Goal: Task Accomplishment & Management: Complete application form

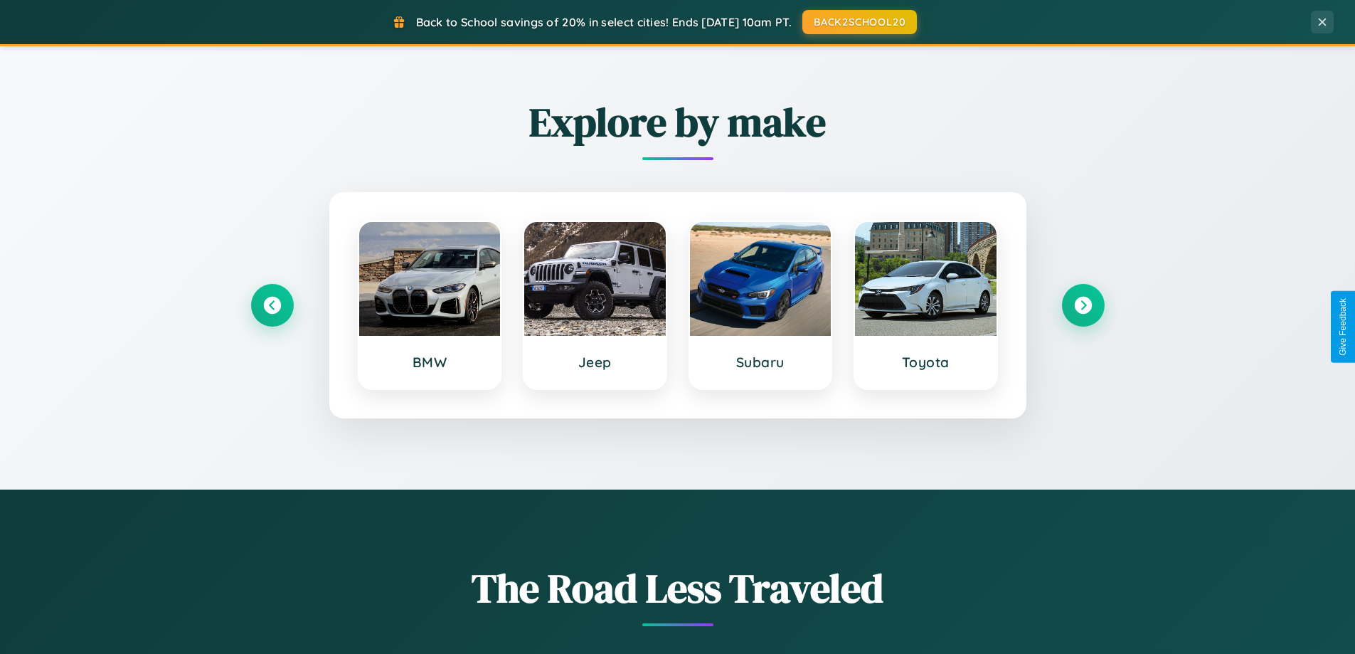
scroll to position [2737, 0]
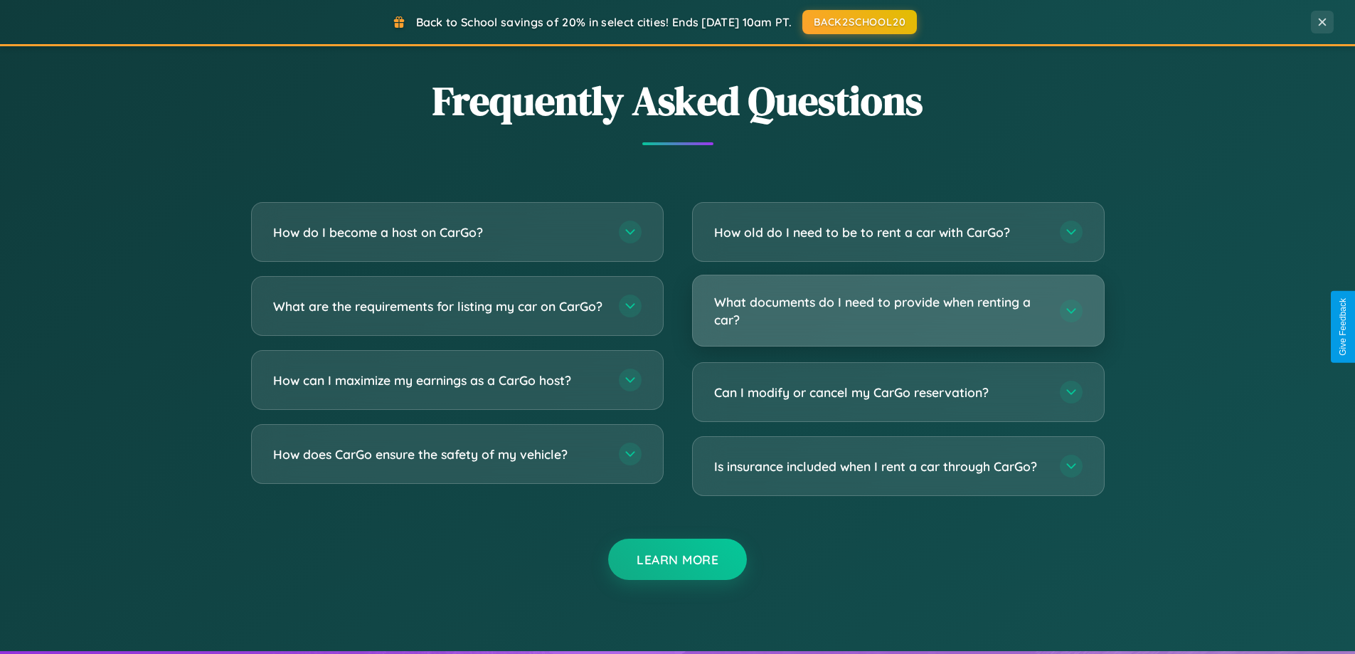
click at [898, 311] on h3 "What documents do I need to provide when renting a car?" at bounding box center [879, 310] width 331 height 35
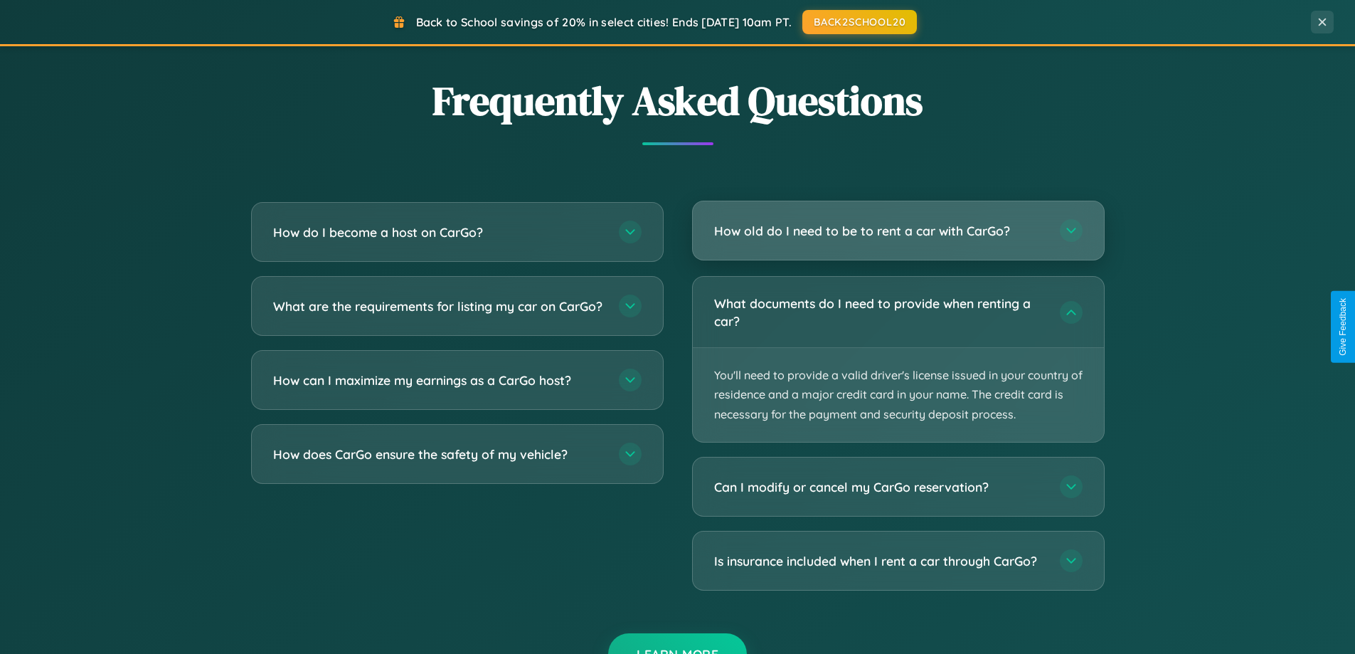
click at [898, 232] on h3 "How old do I need to be to rent a car with CarGo?" at bounding box center [879, 231] width 331 height 18
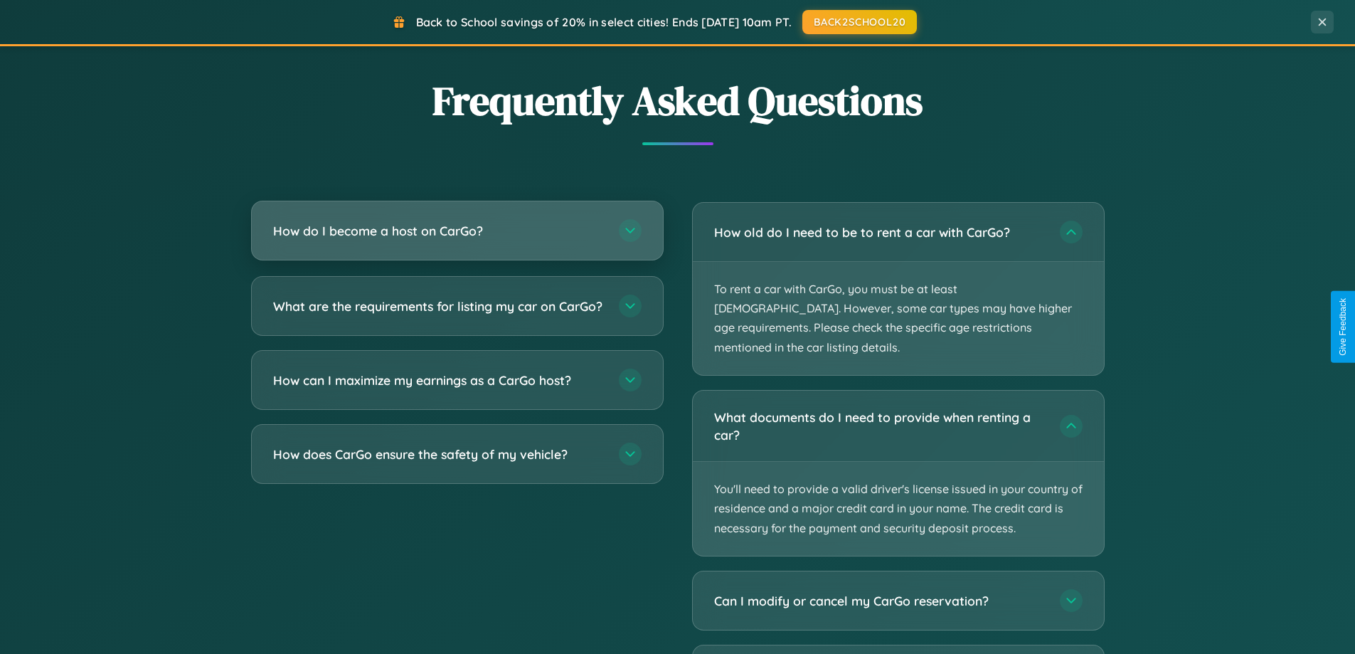
click at [457, 232] on h3 "How do I become a host on CarGo?" at bounding box center [438, 231] width 331 height 18
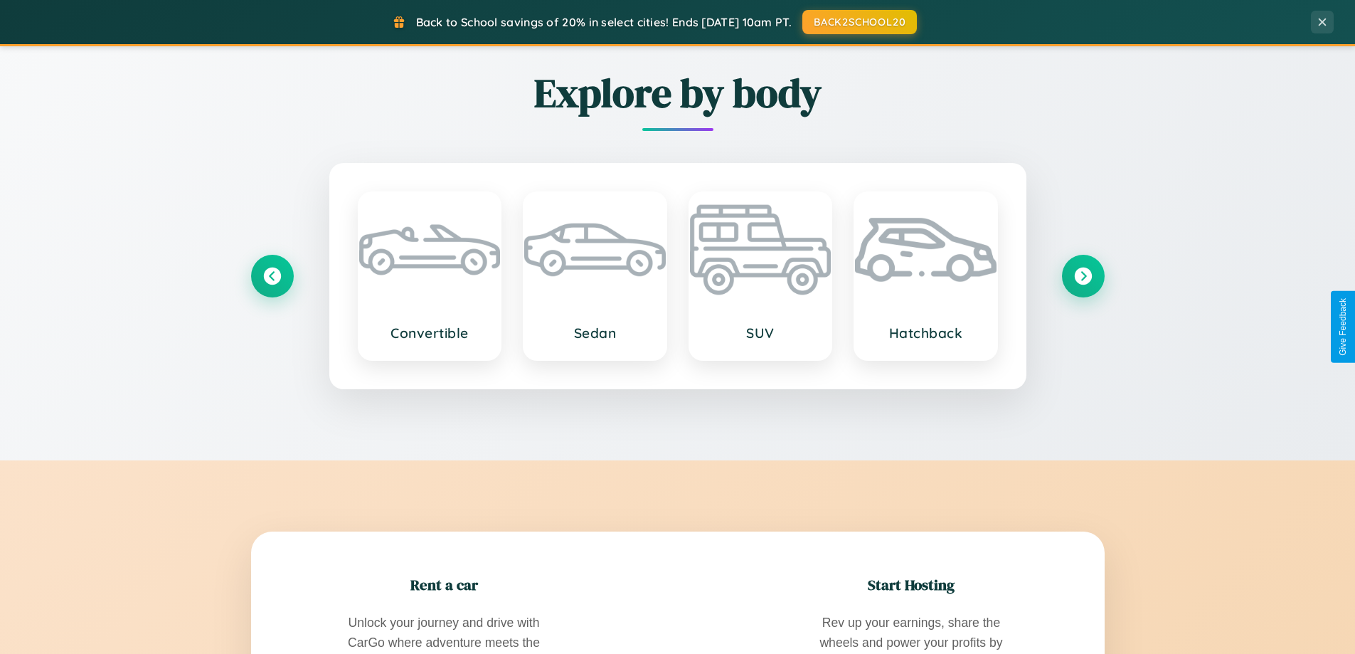
scroll to position [613, 0]
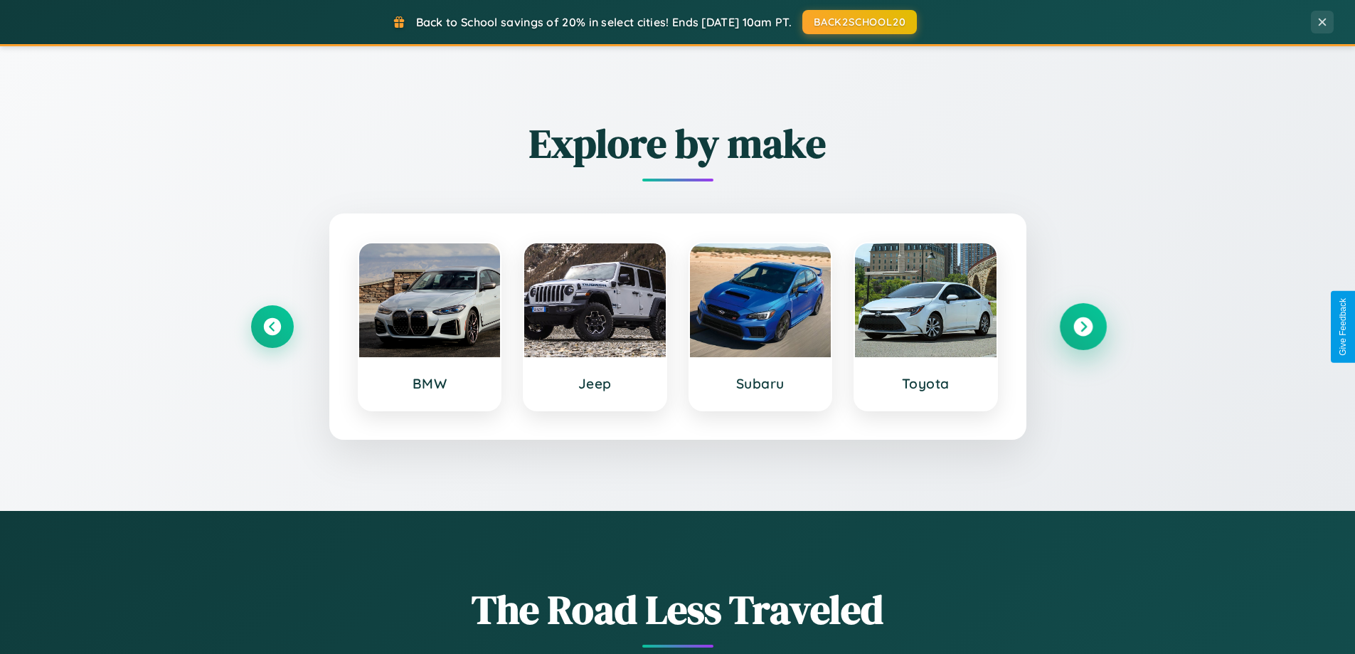
click at [1083, 326] on icon at bounding box center [1082, 326] width 19 height 19
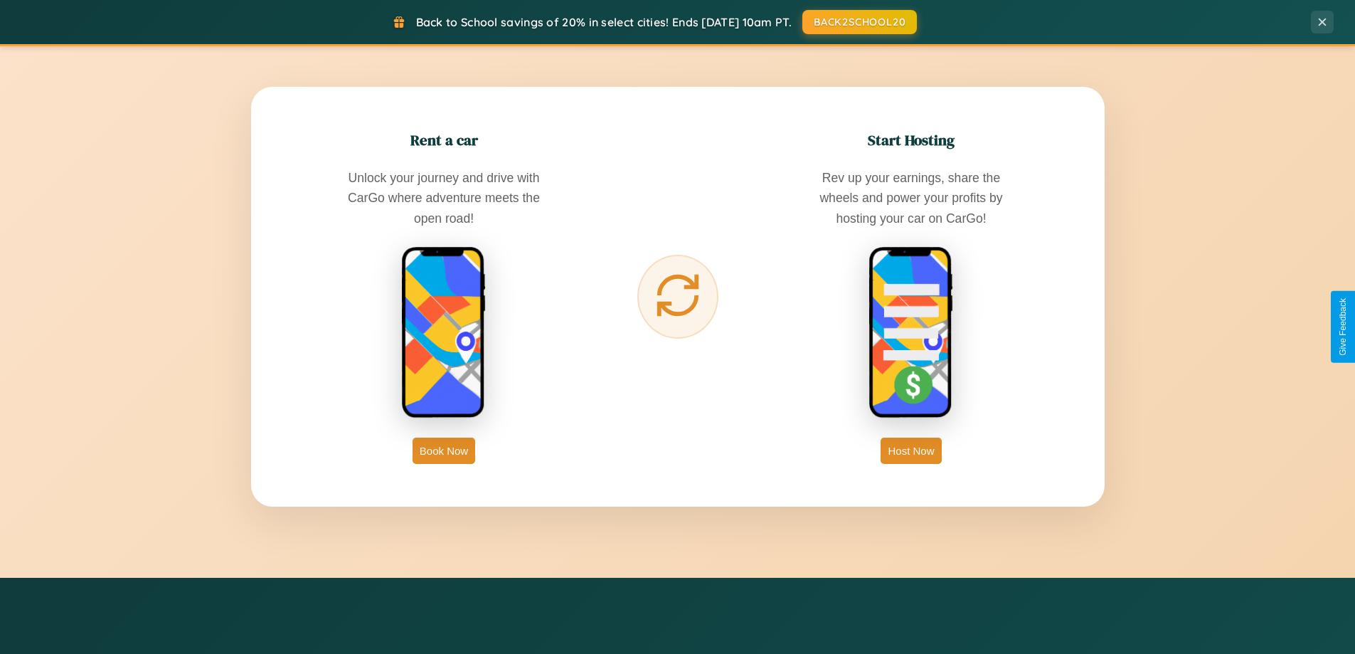
scroll to position [2285, 0]
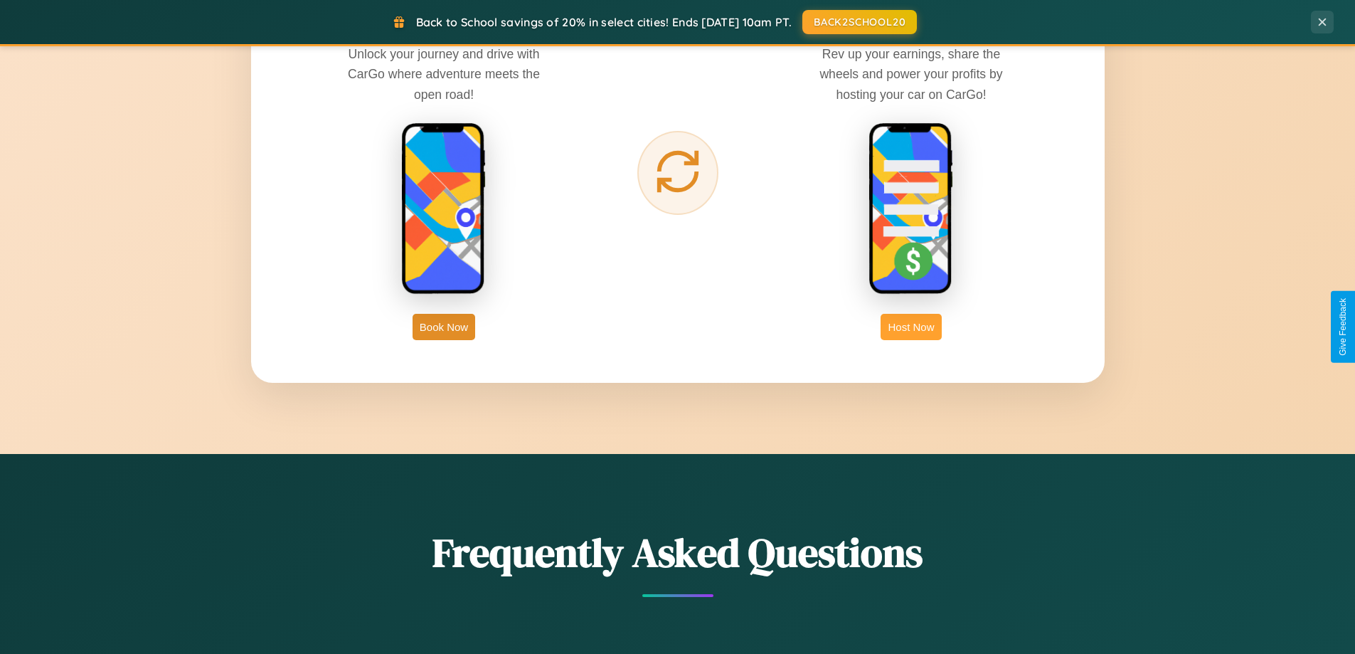
click at [911, 326] on button "Host Now" at bounding box center [911, 327] width 60 height 26
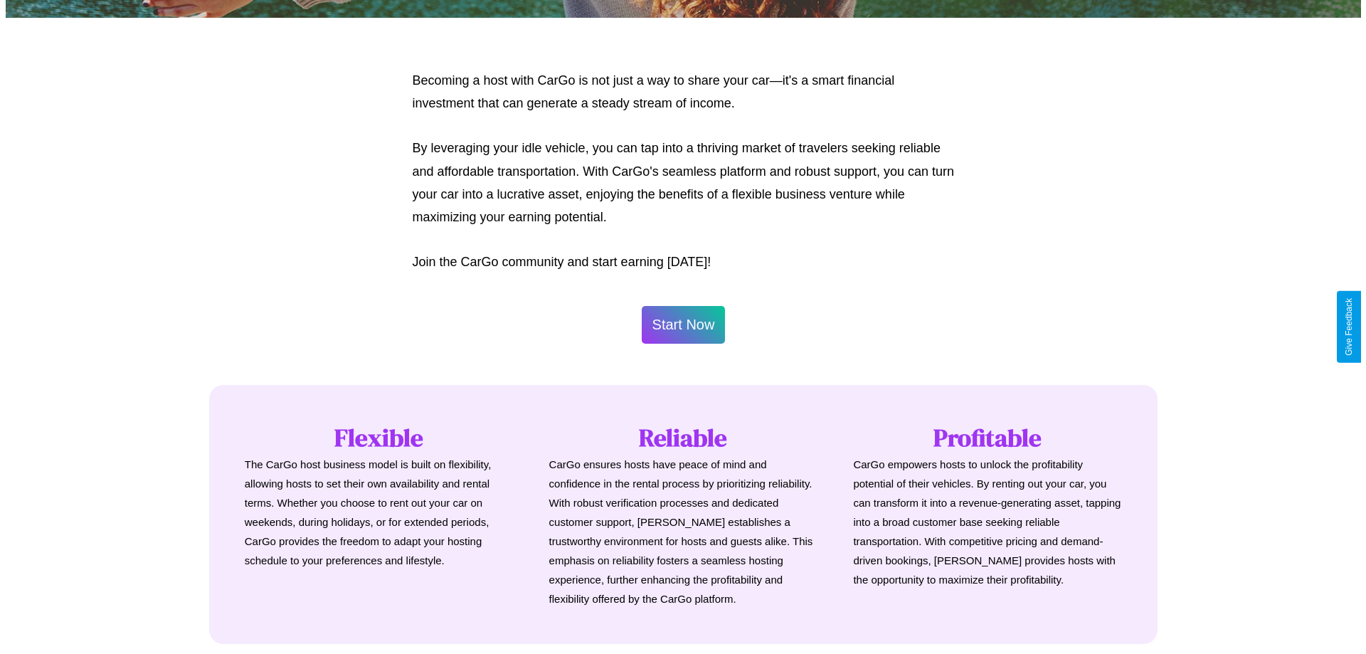
scroll to position [687, 0]
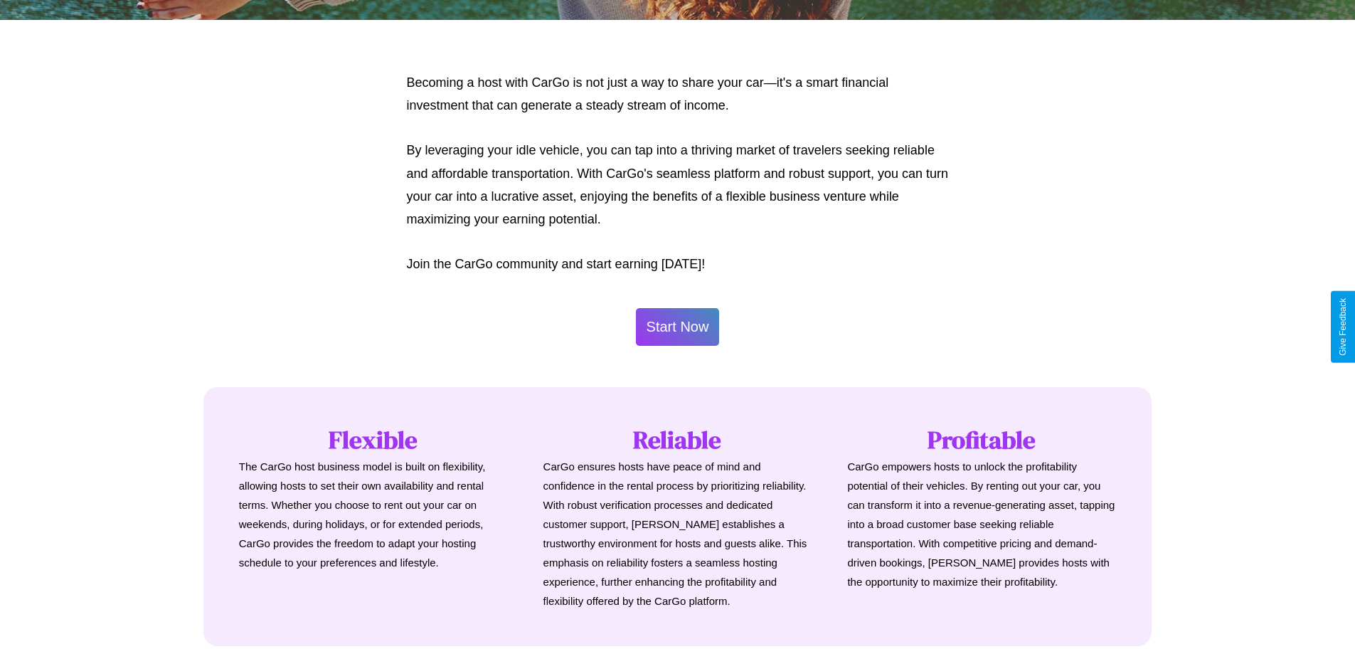
click at [677, 326] on button "Start Now" at bounding box center [678, 327] width 84 height 38
